Goal: Information Seeking & Learning: Learn about a topic

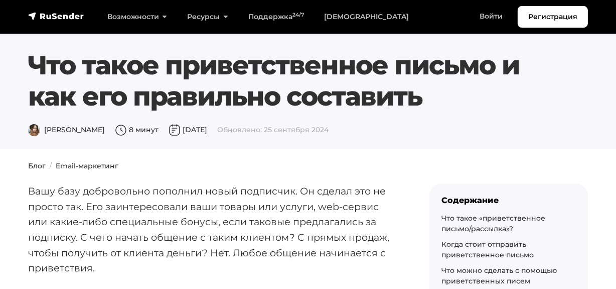
drag, startPoint x: 33, startPoint y: 61, endPoint x: 425, endPoint y: 97, distance: 393.8
click at [425, 97] on h1 "Что такое приветственное письмо и как его правильно составить" at bounding box center [284, 81] width 513 height 63
copy h1 "Что такое приветственное письмо и как его правильно составить"
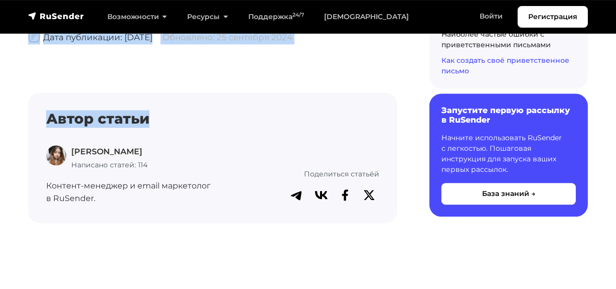
scroll to position [5283, 0]
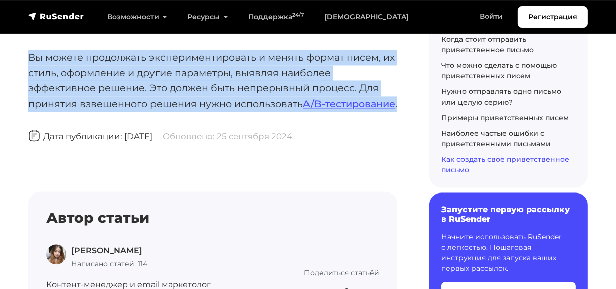
drag, startPoint x: 28, startPoint y: 97, endPoint x: 194, endPoint y: 94, distance: 166.2
copy div "Вашу базу добровольно пополнил новый подписчик. Он сделал это не просто так. Ег…"
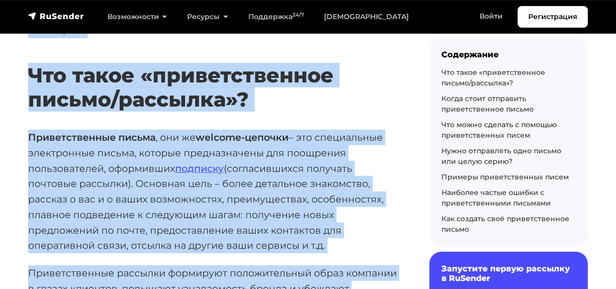
scroll to position [276, 0]
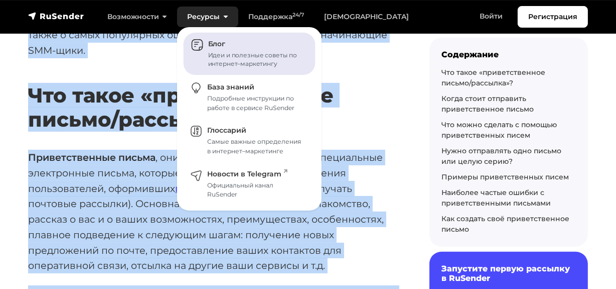
click at [213, 49] on link "Блог Идеи и полезные советы по интернет–маркетингу" at bounding box center [250, 54] width 132 height 43
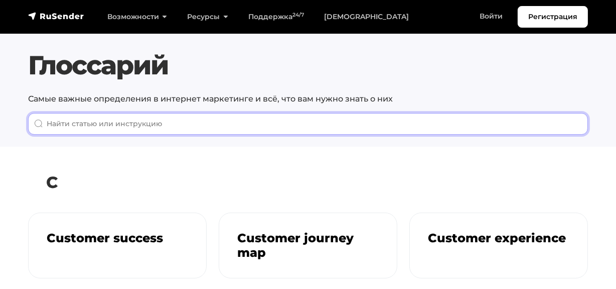
click at [223, 123] on input "When autocomplete results are available use up and down arrows to review and en…" at bounding box center [308, 124] width 560 height 22
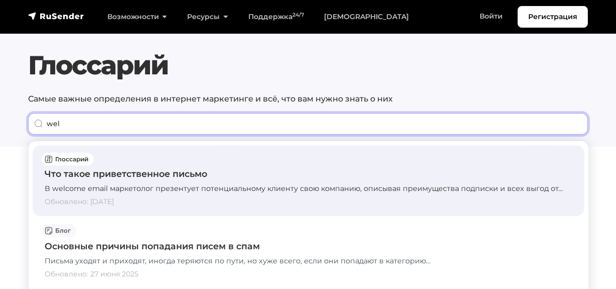
type input "wel"
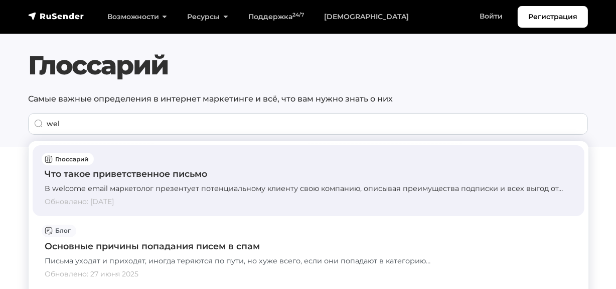
click at [124, 181] on div "Что такое приветственное письмо В welcome email маркетолог презентует потенциал…" at bounding box center [309, 180] width 528 height 55
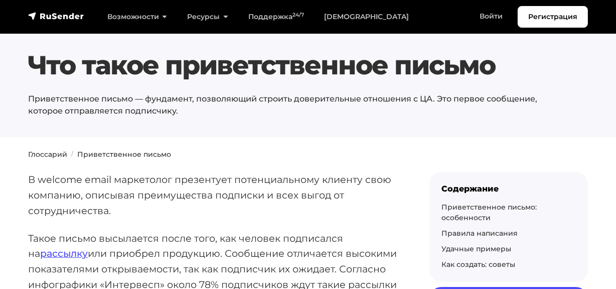
drag, startPoint x: 204, startPoint y: 67, endPoint x: 491, endPoint y: 67, distance: 286.6
click at [491, 67] on h1 "Что такое приветственное письмо" at bounding box center [284, 65] width 513 height 31
copy h1 "приветственное письмо"
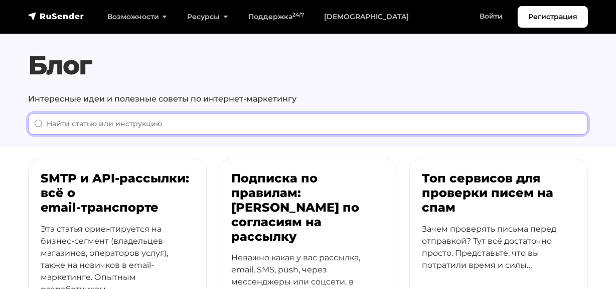
click at [133, 128] on input "When autocomplete results are available use up and down arrows to review and en…" at bounding box center [308, 124] width 560 height 22
paste input "лид-магнит"
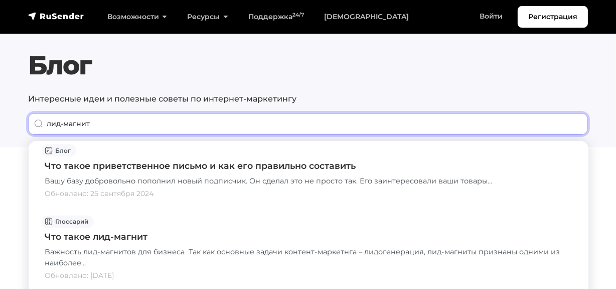
scroll to position [1232, 0]
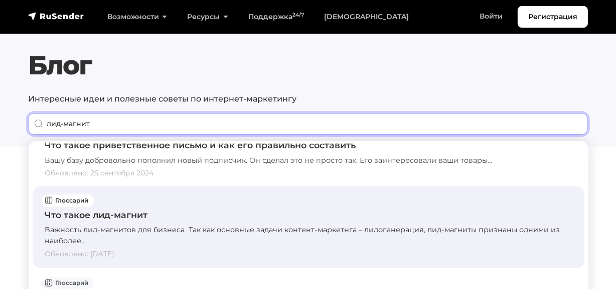
type input "лид-магнит"
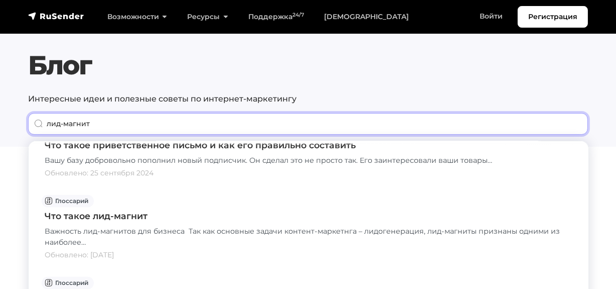
click at [575, 127] on input "лид-магнит" at bounding box center [308, 124] width 560 height 22
click at [575, 124] on input "лид-магнит" at bounding box center [308, 124] width 560 height 22
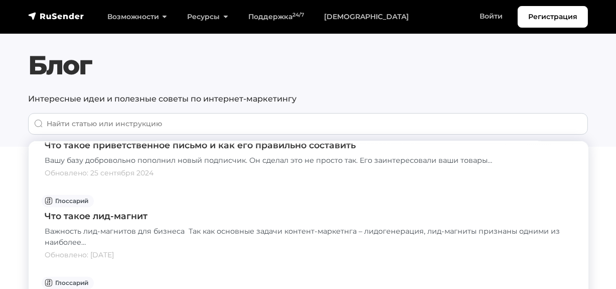
click at [70, 75] on h1 "Блог" at bounding box center [308, 65] width 560 height 31
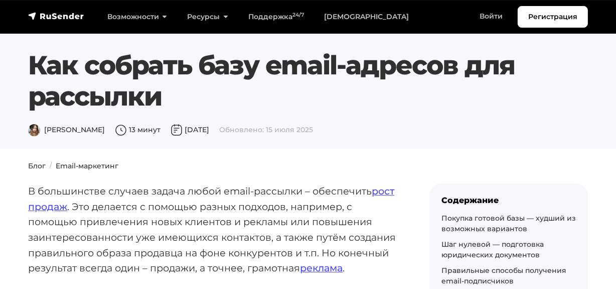
scroll to position [182, 0]
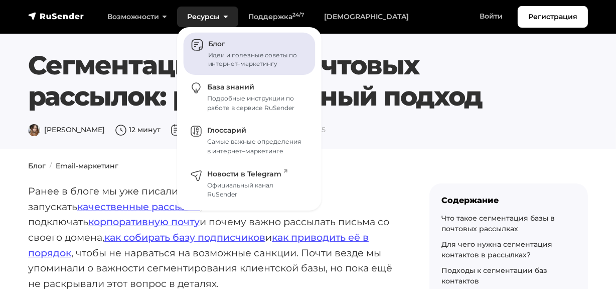
click at [214, 42] on span "Блог" at bounding box center [216, 43] width 17 height 9
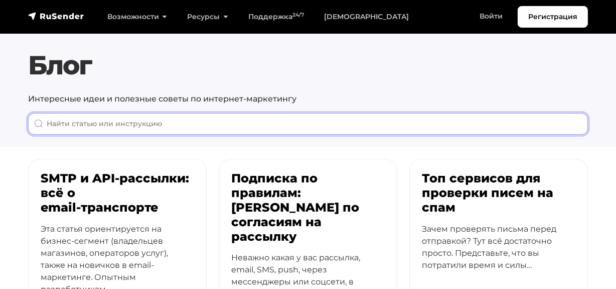
click at [164, 124] on input "When autocomplete results are available use up and down arrows to review and en…" at bounding box center [308, 124] width 560 height 22
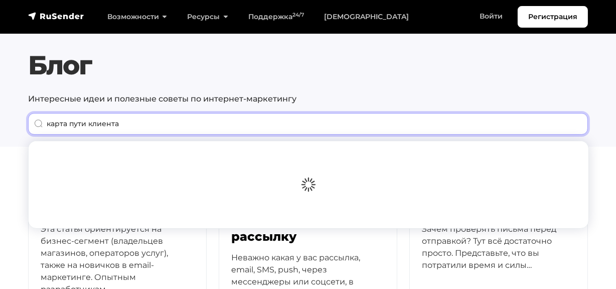
type input "карта пути клиента"
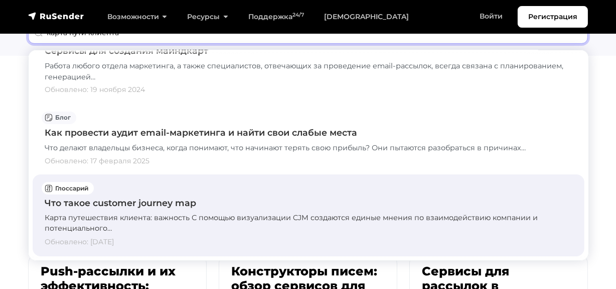
scroll to position [137, 0]
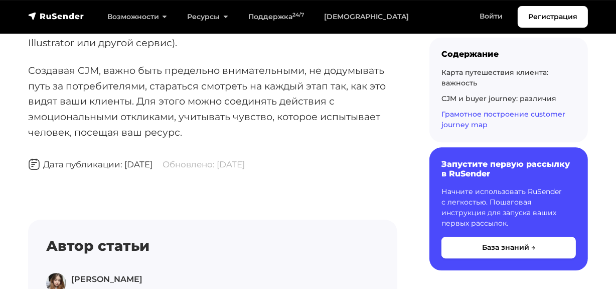
scroll to position [2145, 0]
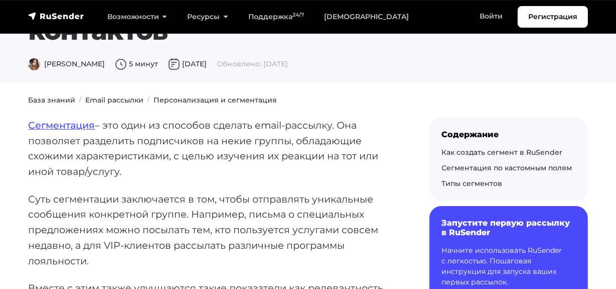
scroll to position [182, 0]
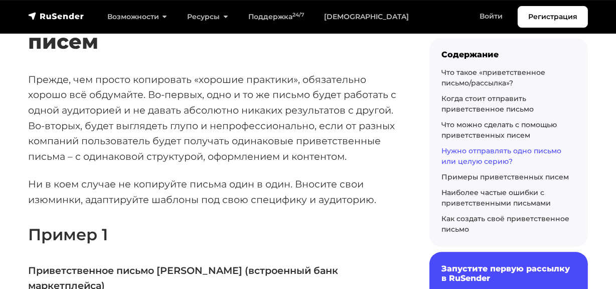
scroll to position [2053, 0]
